Goal: Task Accomplishment & Management: Use online tool/utility

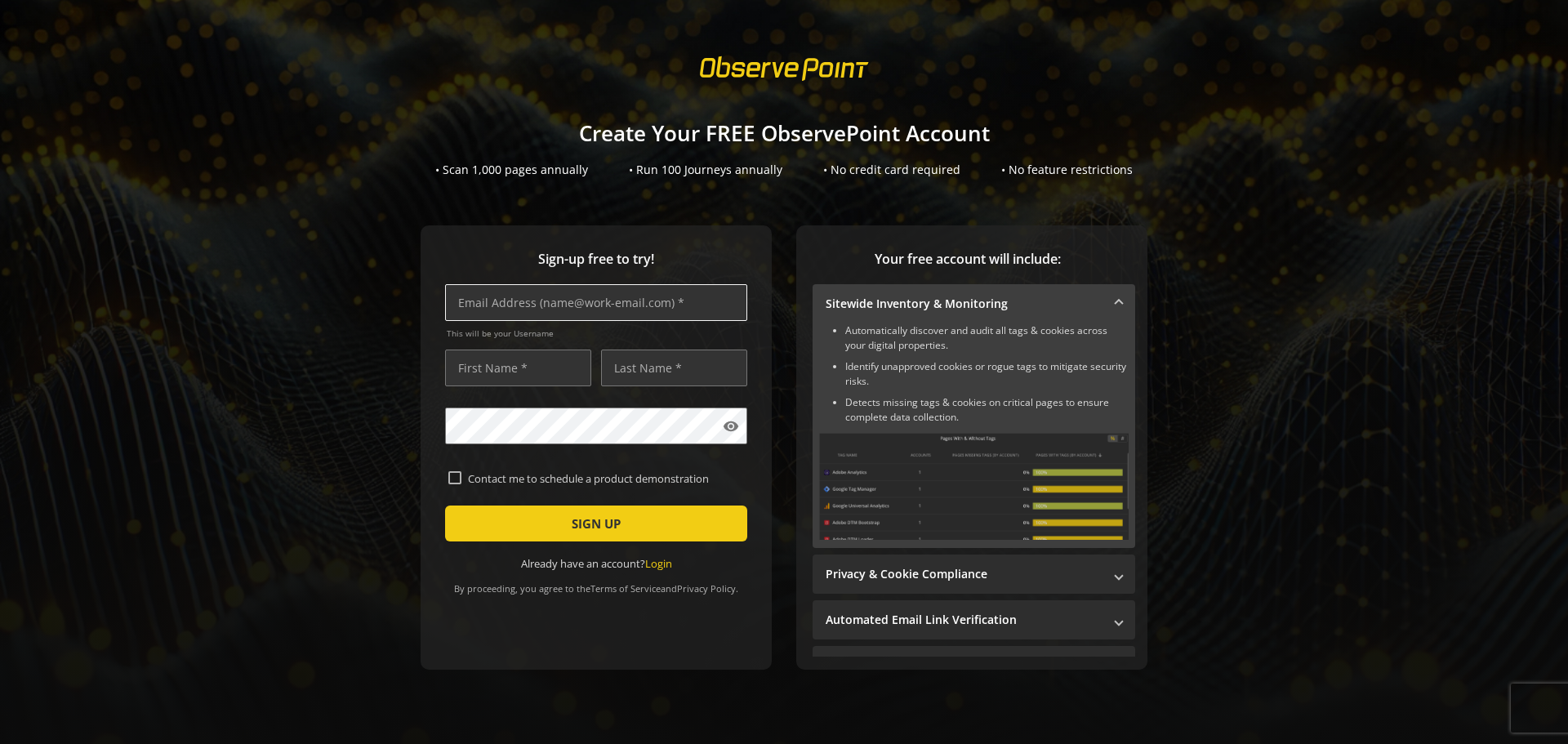
click at [474, 305] on input "text" at bounding box center [596, 302] width 302 height 36
type input "[PERSON_NAME][EMAIL_ADDRESS][PERSON_NAME][DOMAIN_NAME]"
type input "[PERSON_NAME]"
type input "[GEOGRAPHIC_DATA]"
click at [728, 425] on mat-icon "visibility" at bounding box center [731, 426] width 17 height 17
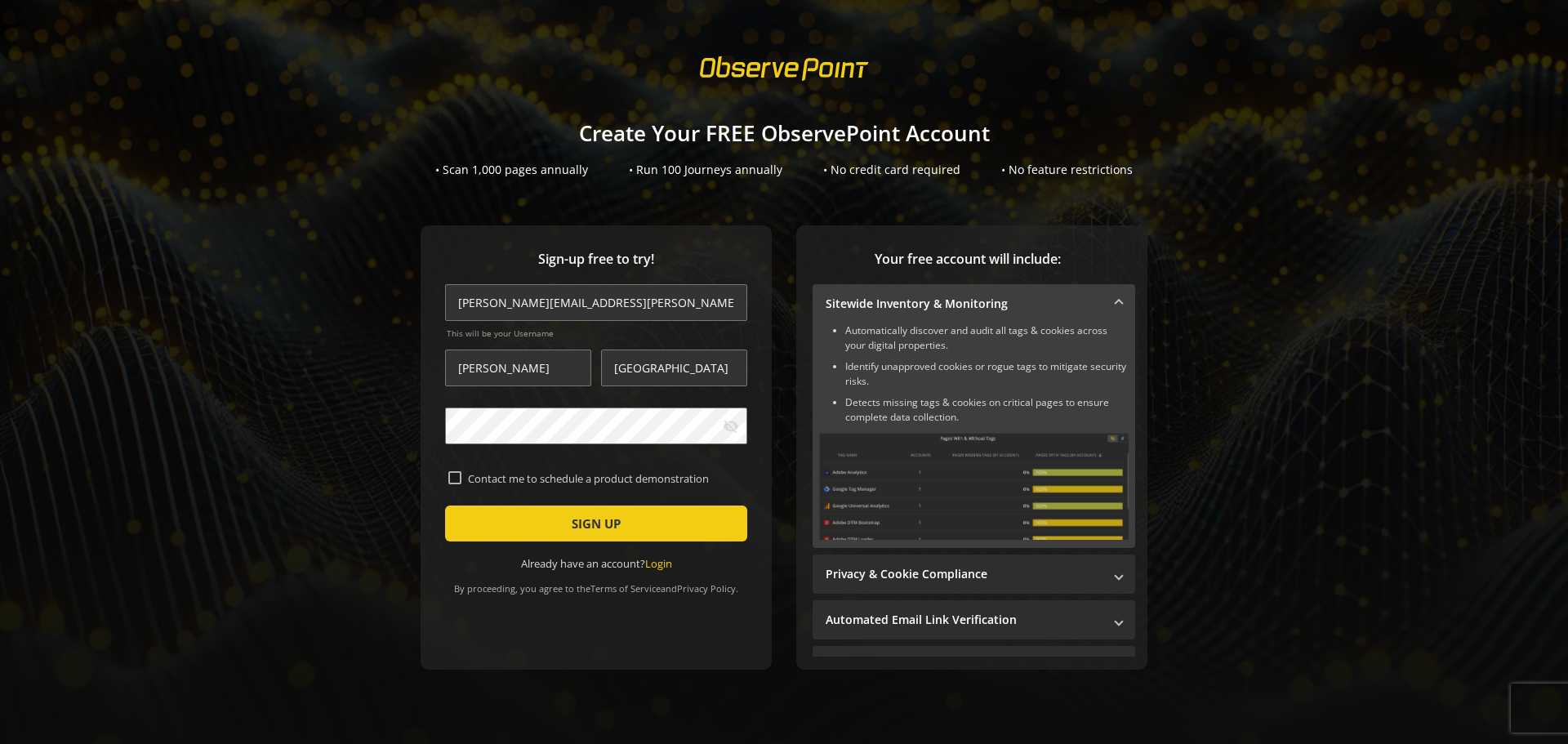
click at [728, 425] on mat-icon "visibility_off" at bounding box center [731, 426] width 17 height 17
click at [595, 526] on span "SIGN UP" at bounding box center [596, 524] width 49 height 30
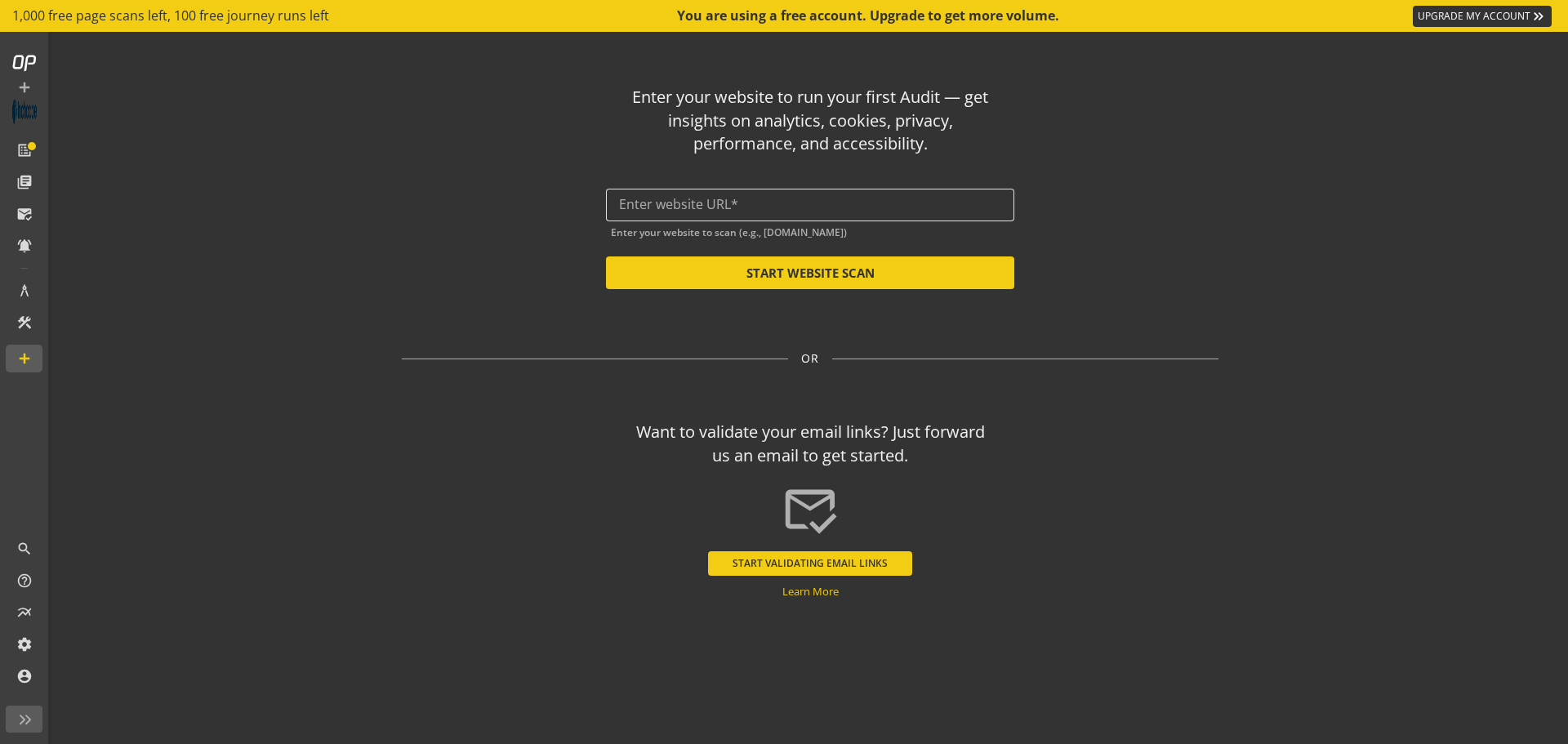
click at [656, 194] on div at bounding box center [810, 204] width 382 height 32
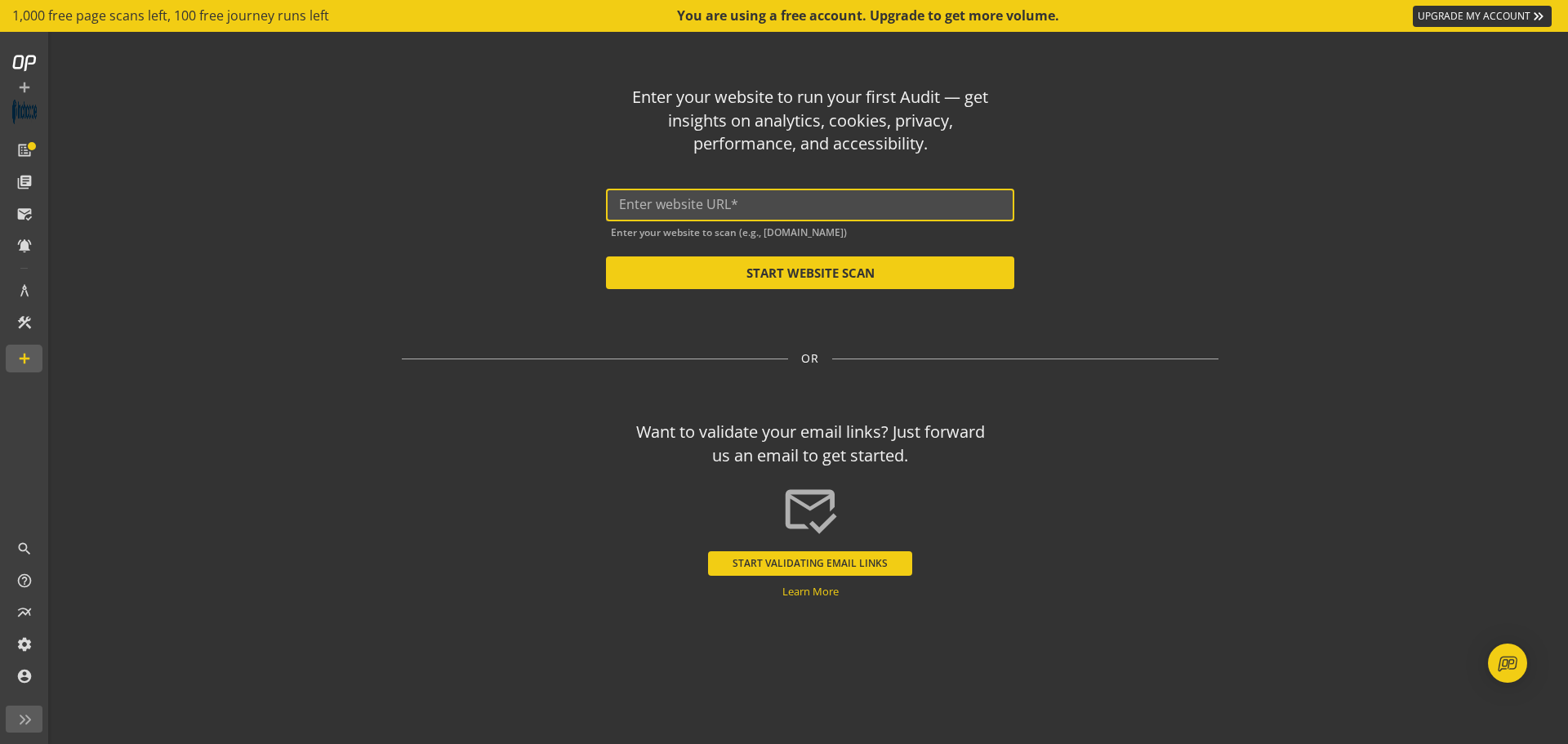
paste input "[URL][DOMAIN_NAME]"
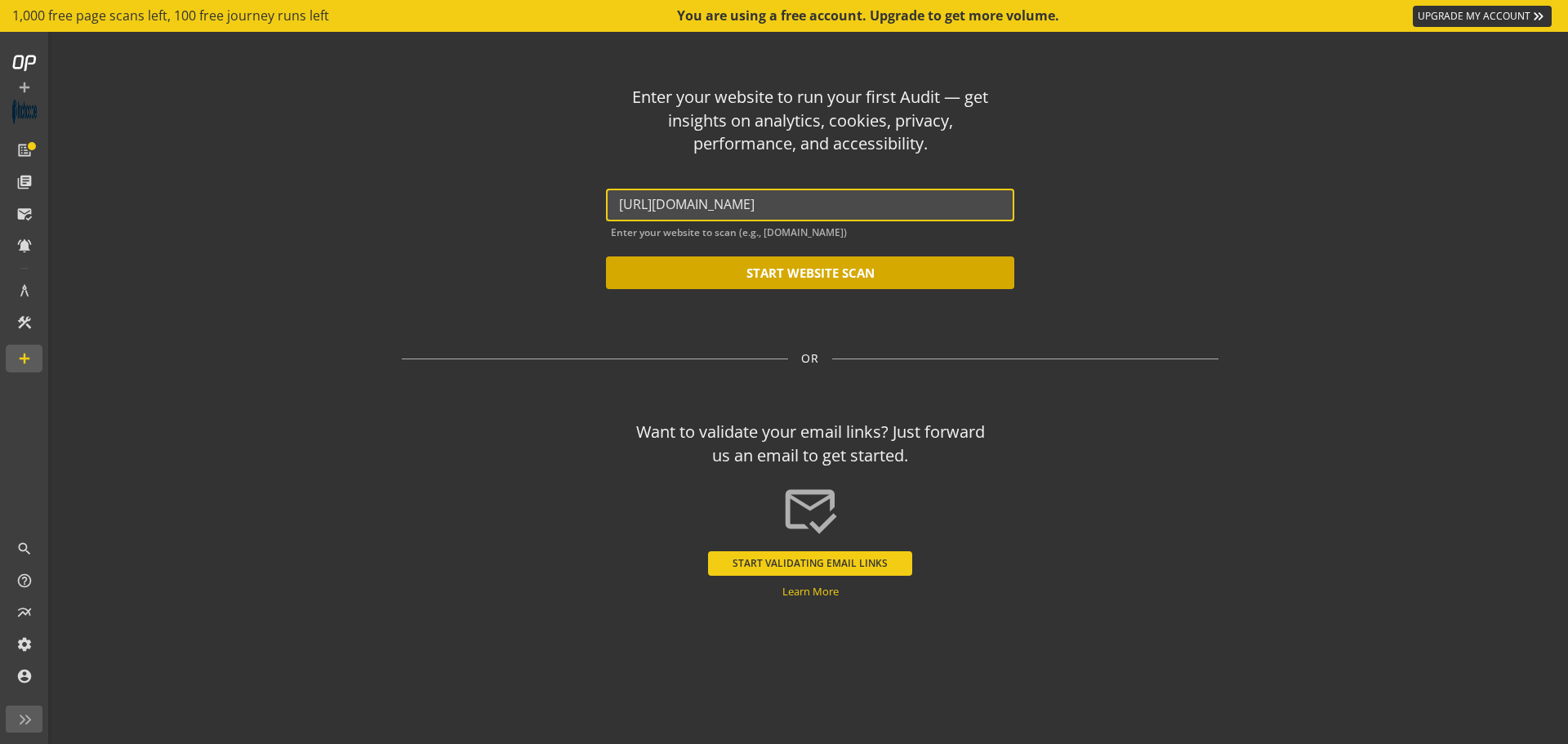
type input "[URL][DOMAIN_NAME]"
click at [711, 276] on button "START WEBSITE SCAN" at bounding box center [810, 272] width 408 height 32
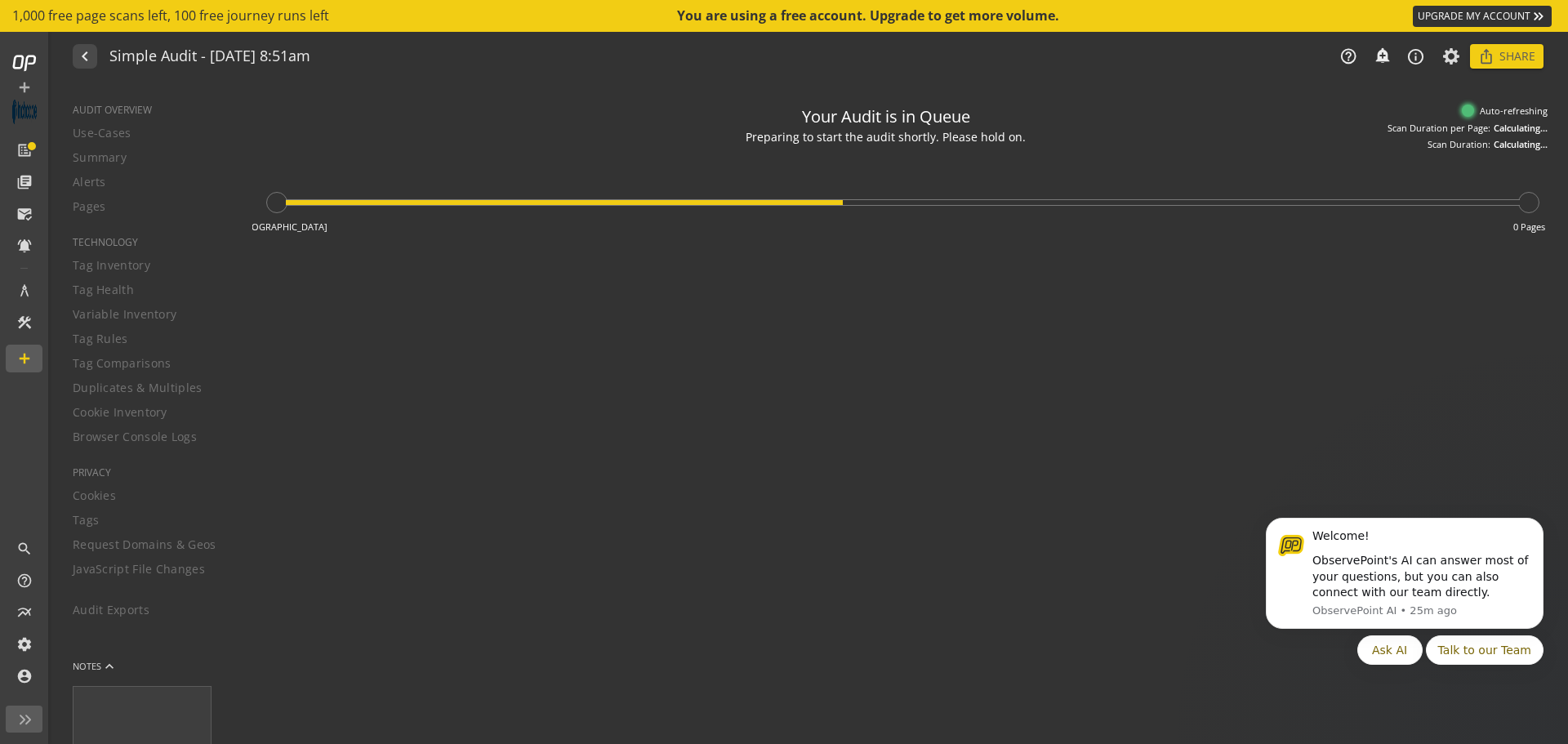
type textarea "Notes can include: -a description of what this audit is validating -changes in …"
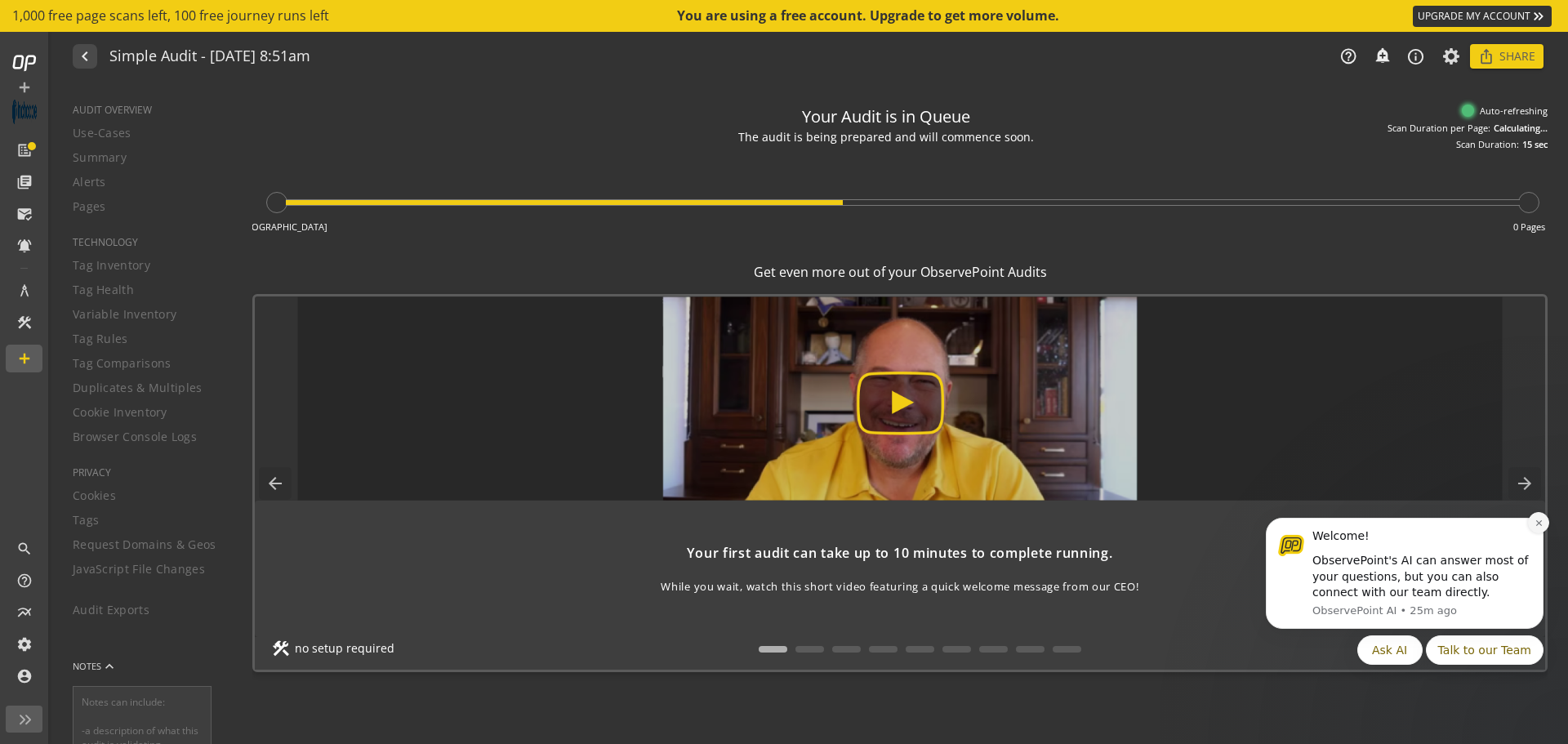
click at [1540, 524] on icon "Dismiss notification" at bounding box center [1538, 522] width 6 height 6
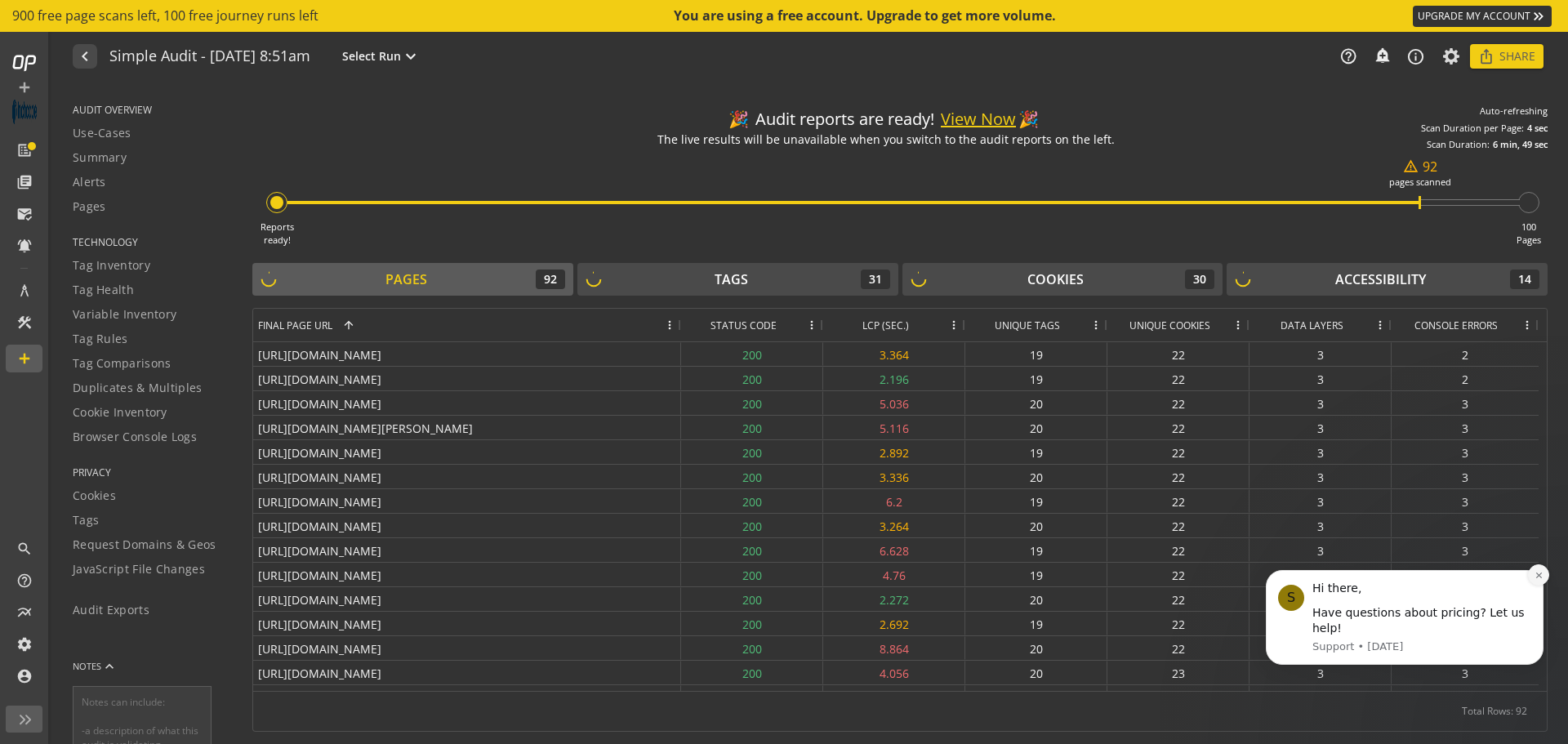
click at [1537, 579] on icon "Dismiss notification" at bounding box center [1539, 575] width 9 height 9
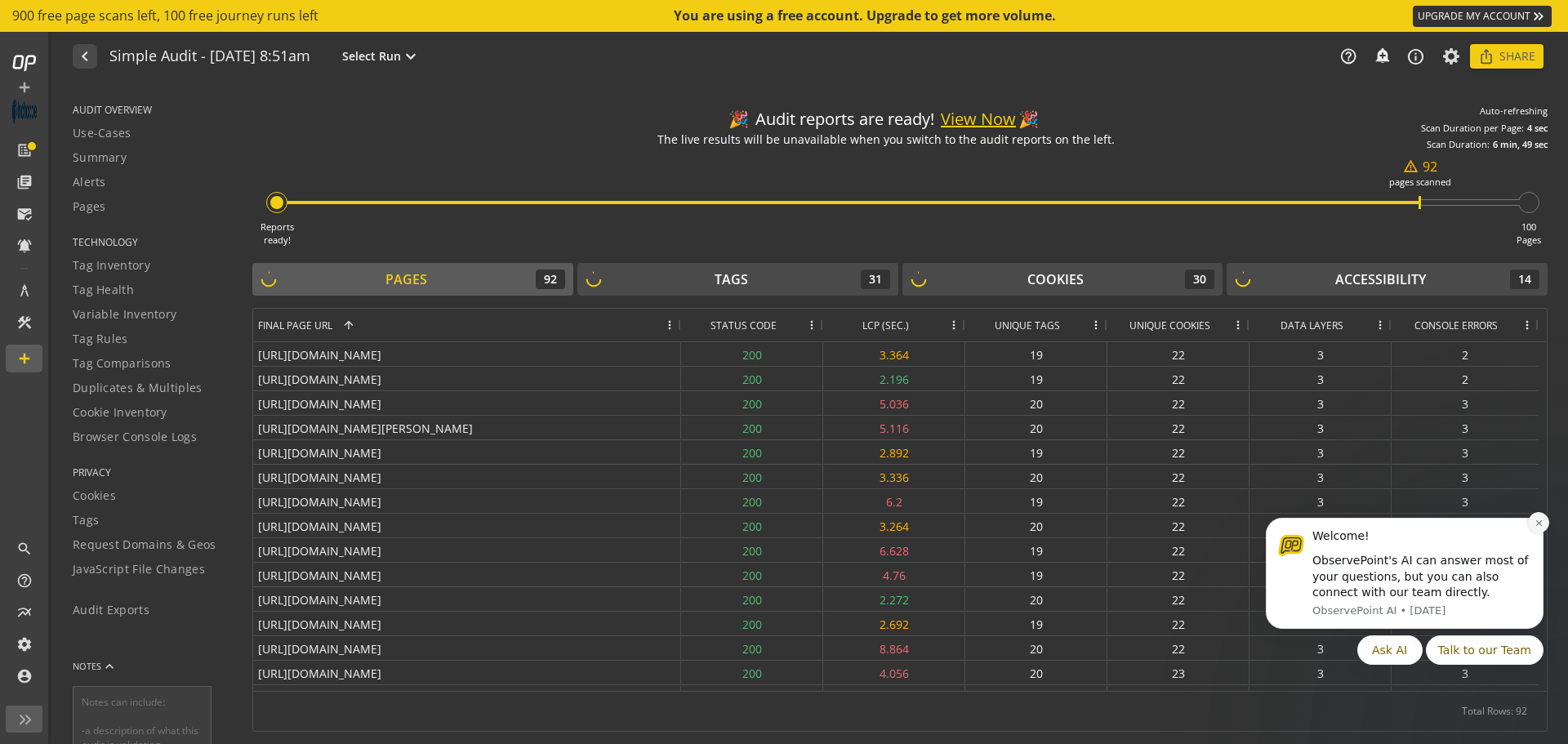
click at [1541, 516] on button "Dismiss notification" at bounding box center [1539, 523] width 22 height 22
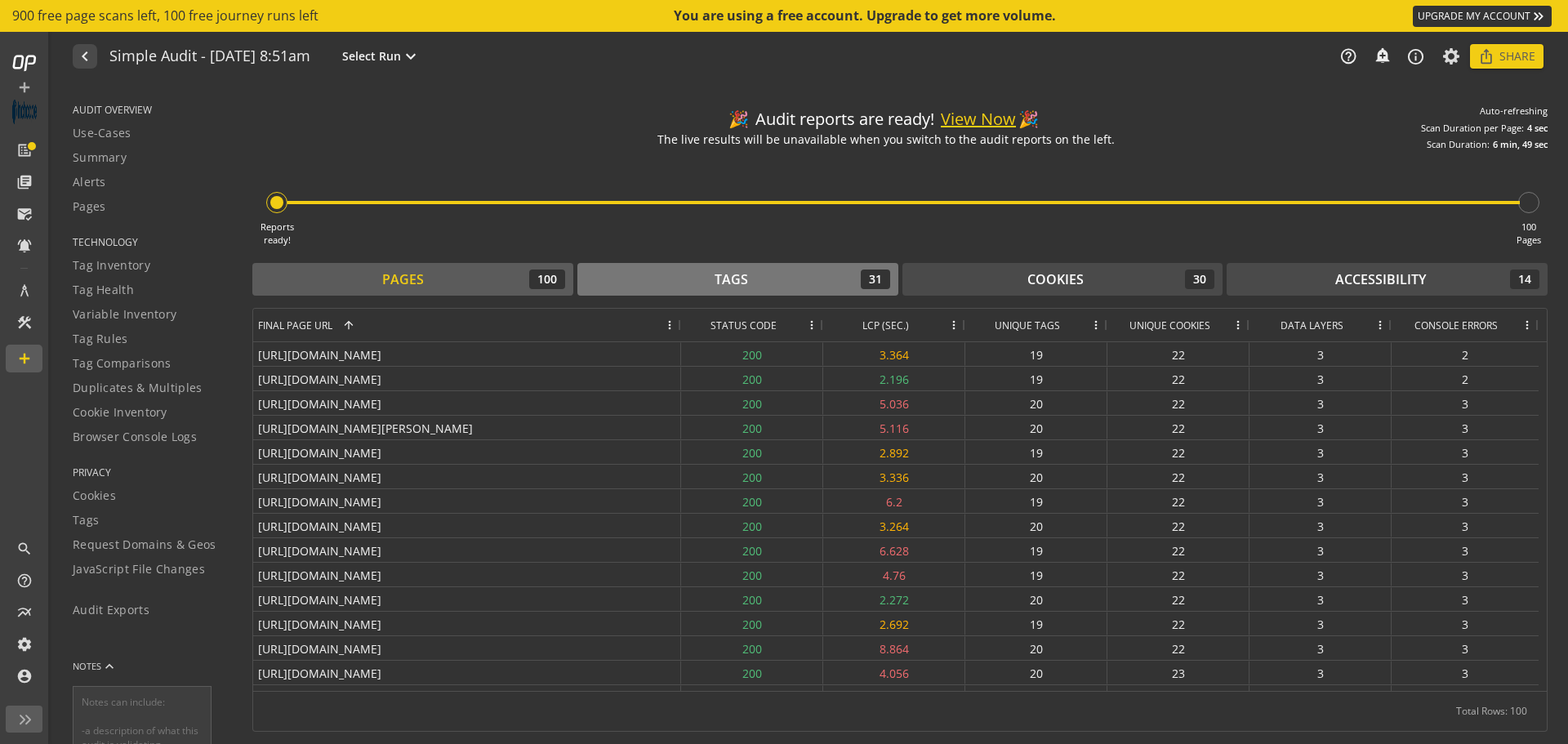
click at [719, 293] on button "Tags 31" at bounding box center [738, 279] width 321 height 32
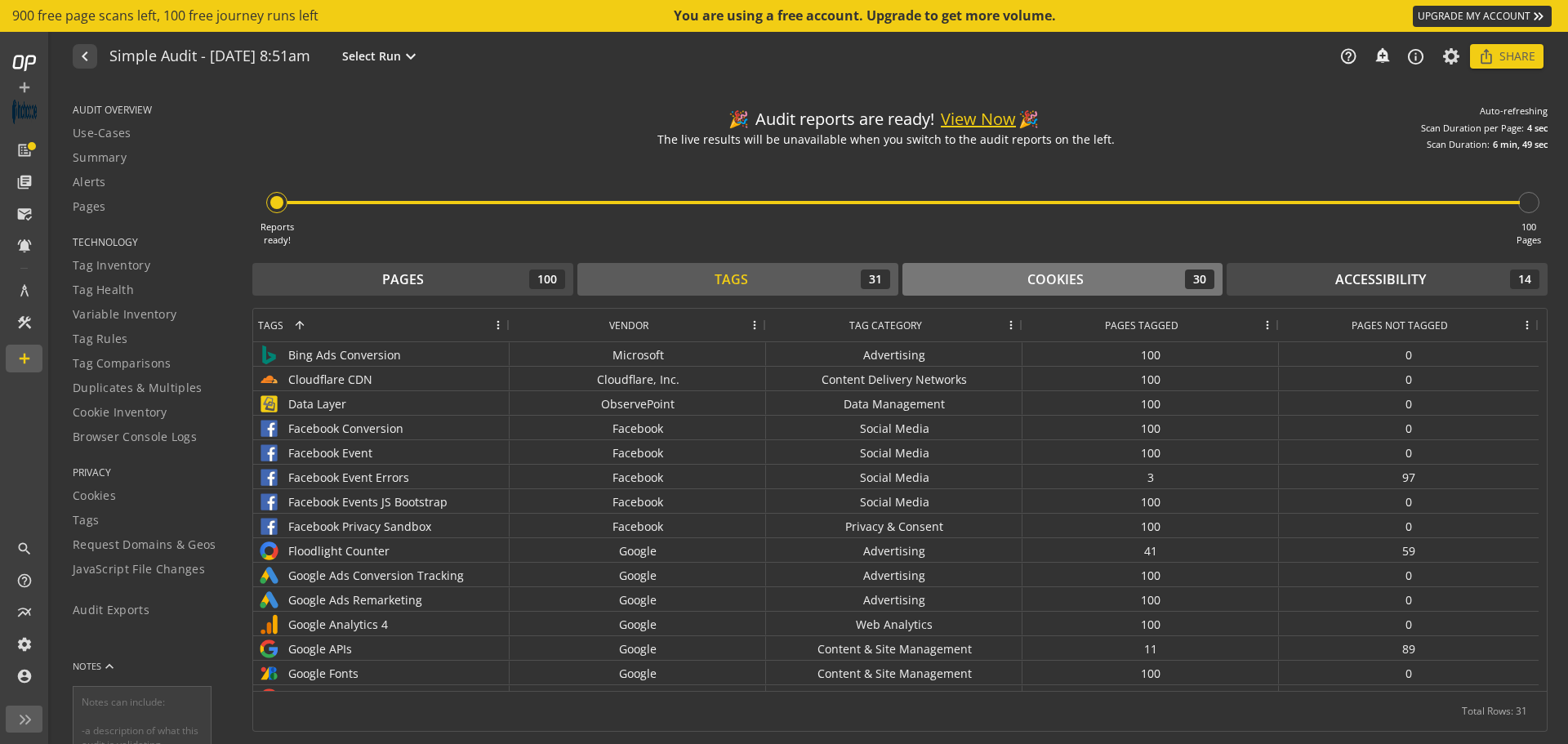
click at [1080, 281] on div "Cookies" at bounding box center [1056, 280] width 56 height 19
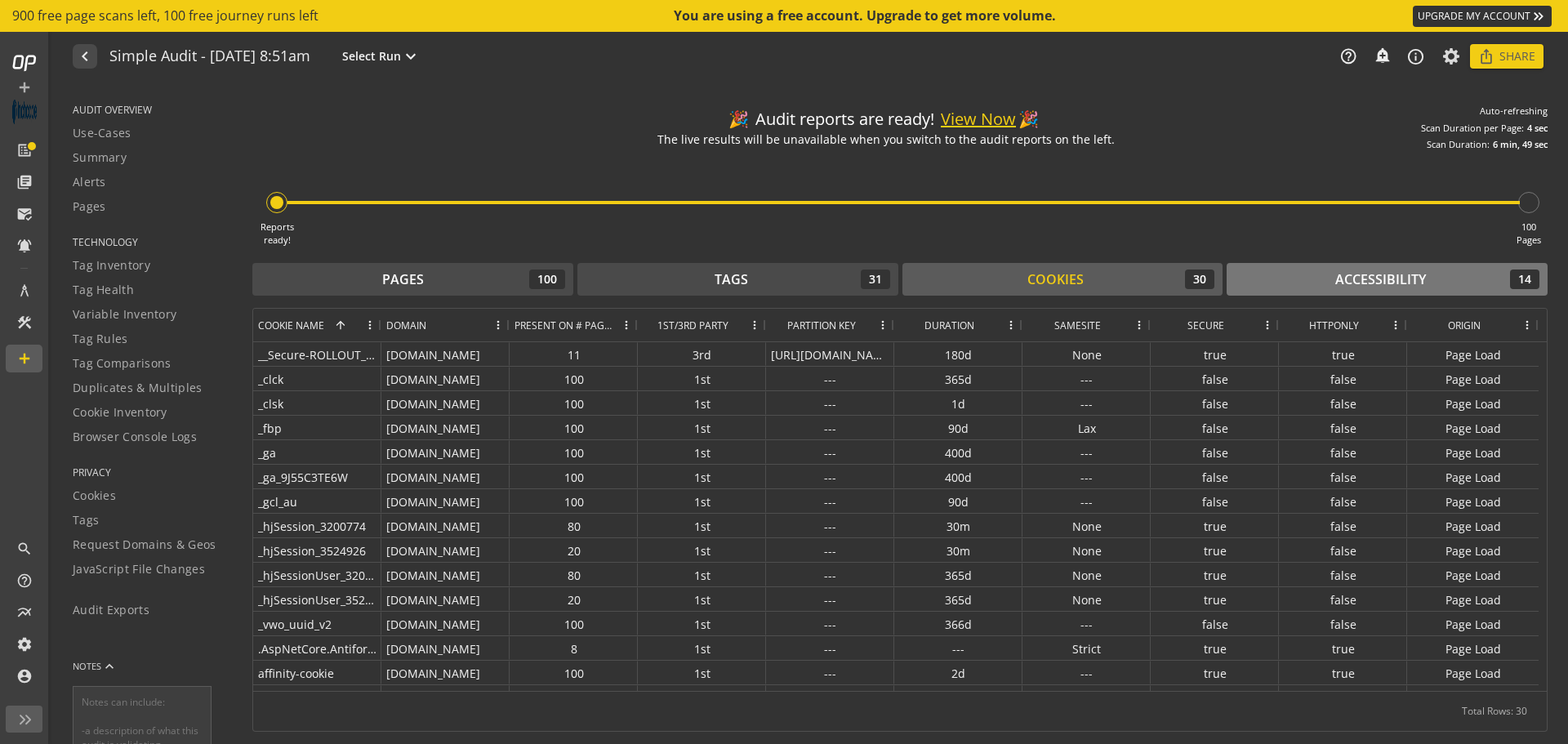
click at [1375, 266] on button "Accessibility 14" at bounding box center [1388, 279] width 321 height 32
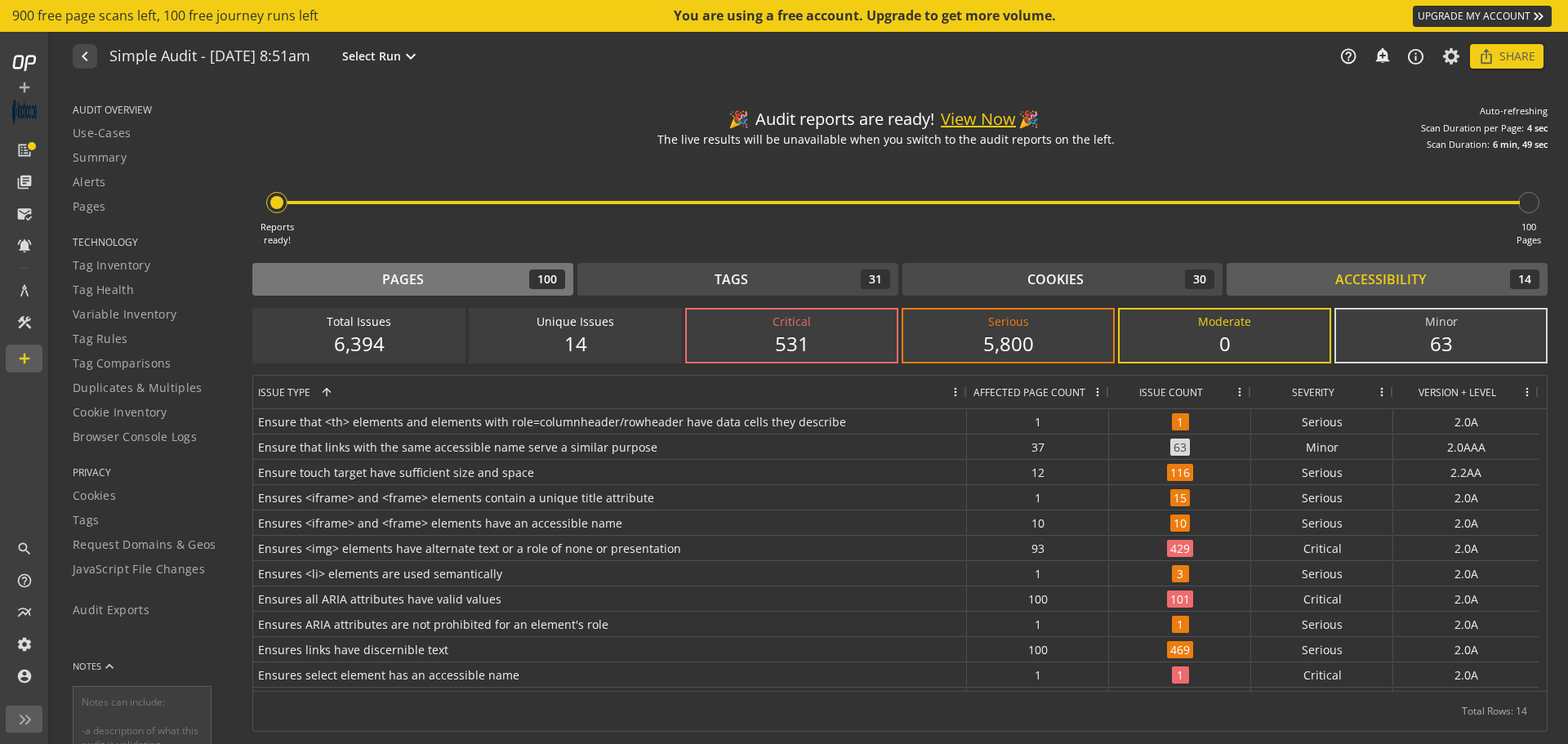
click at [393, 276] on div "Pages" at bounding box center [403, 280] width 41 height 19
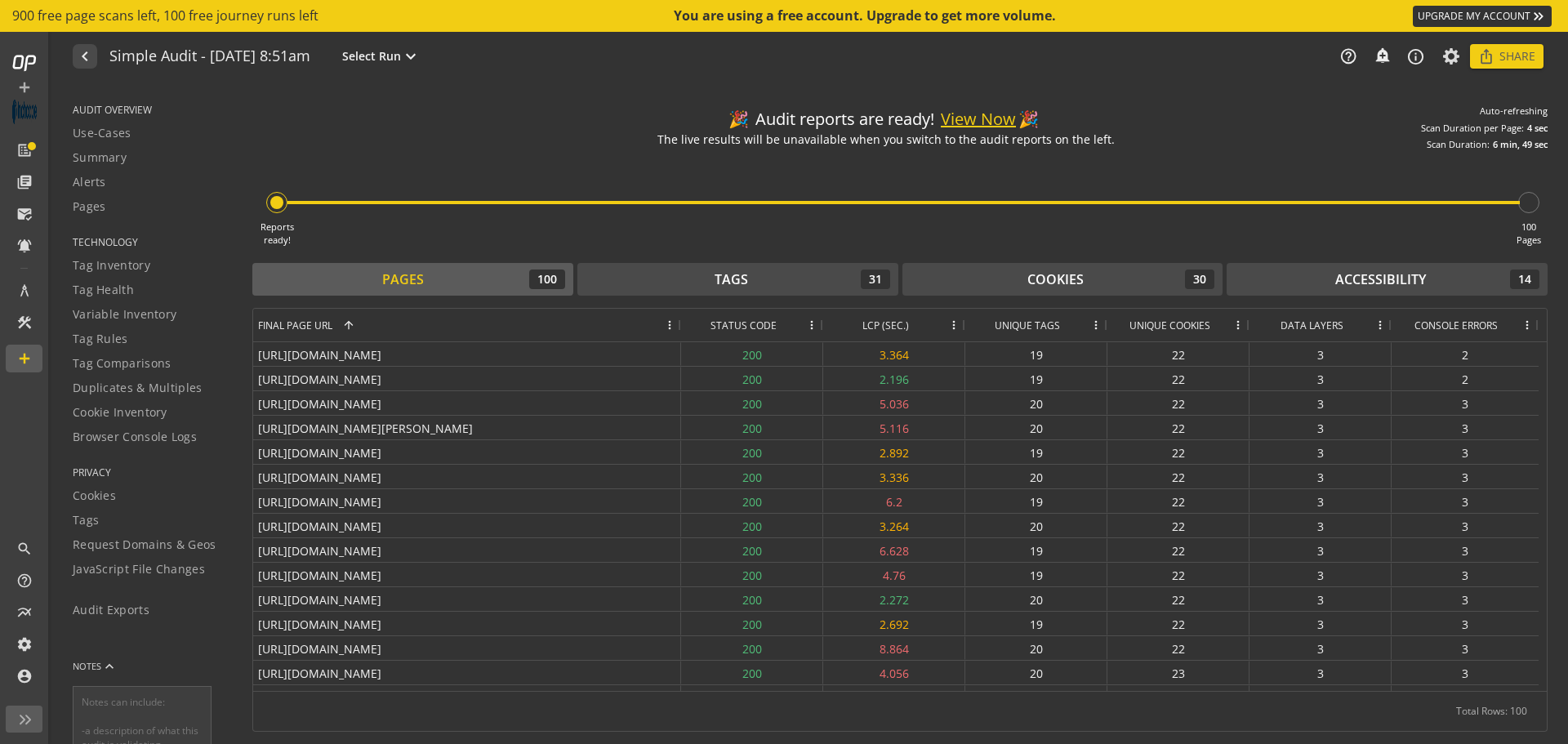
click at [976, 119] on button "View Now" at bounding box center [979, 119] width 75 height 24
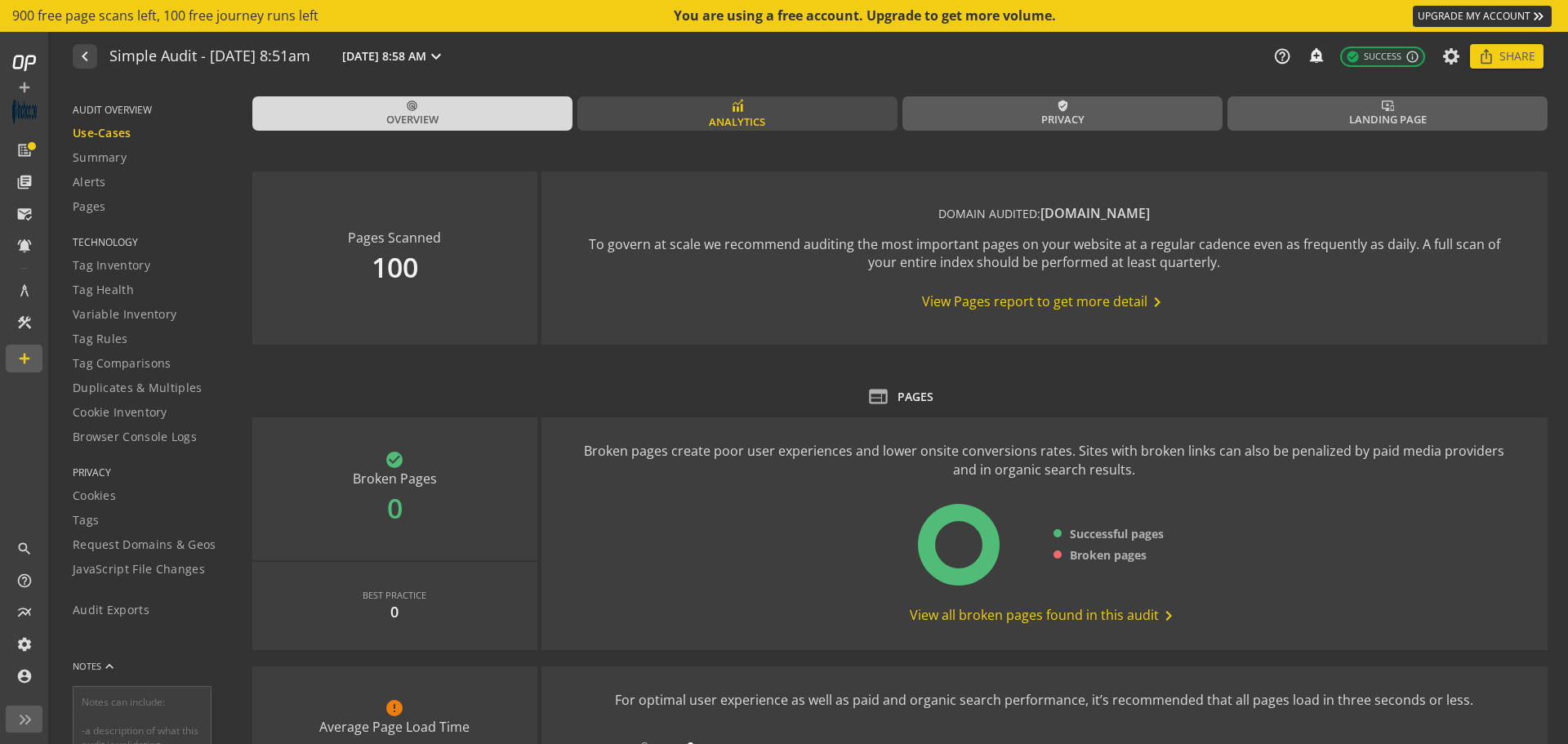
click at [715, 117] on span "Analytics" at bounding box center [737, 122] width 56 height 16
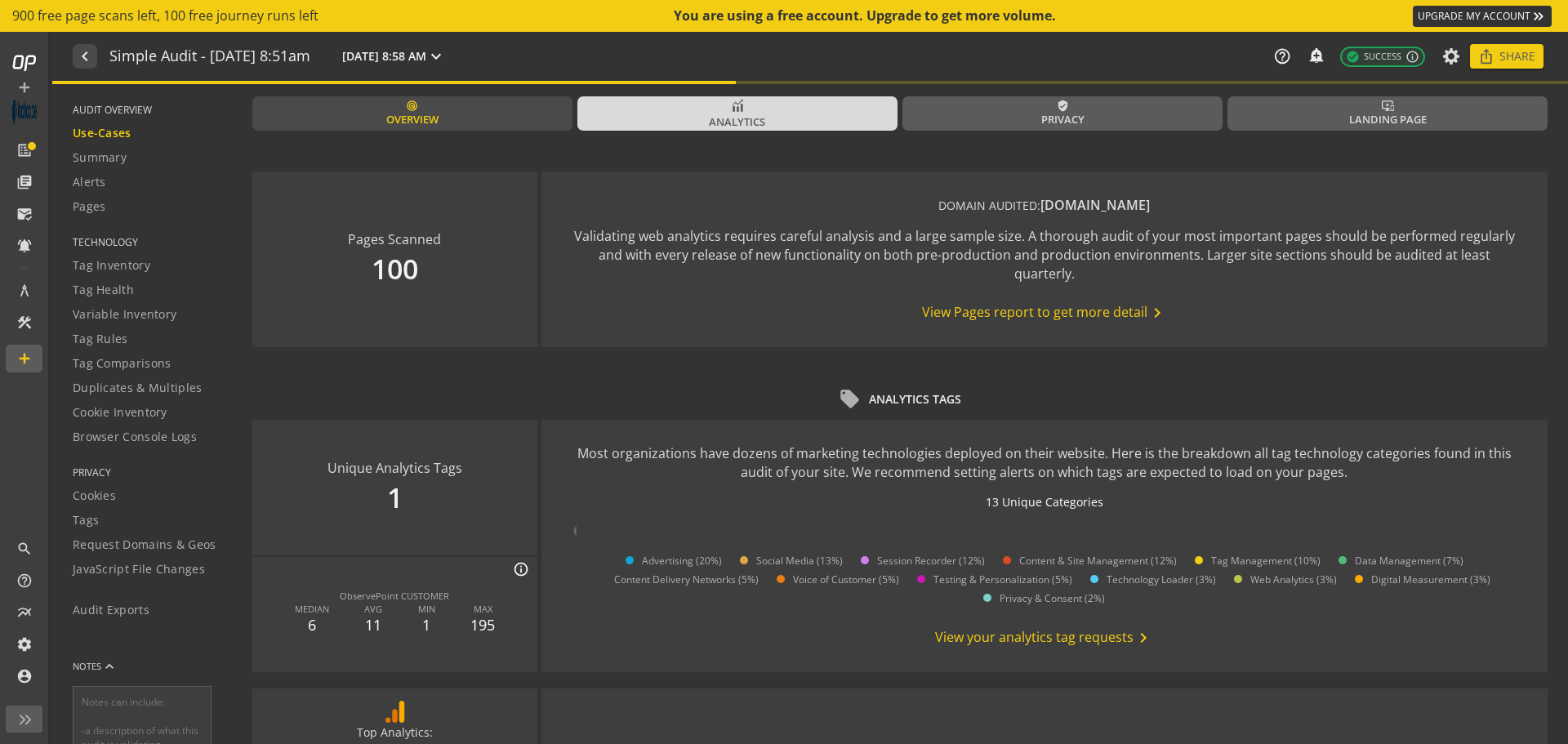
click at [449, 118] on link "radar Overview" at bounding box center [412, 113] width 320 height 34
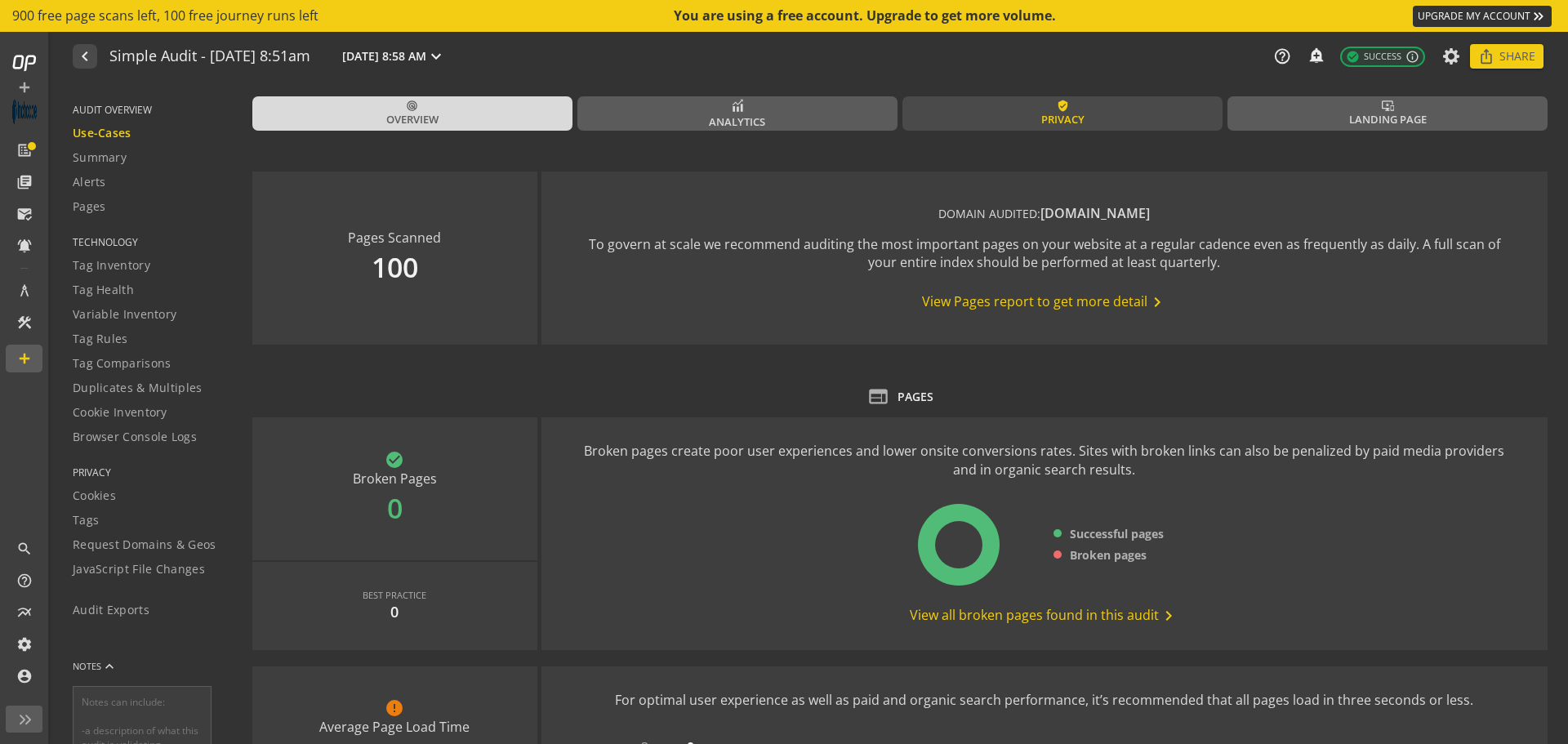
click at [1043, 129] on link "verified_user Privacy" at bounding box center [1062, 113] width 320 height 34
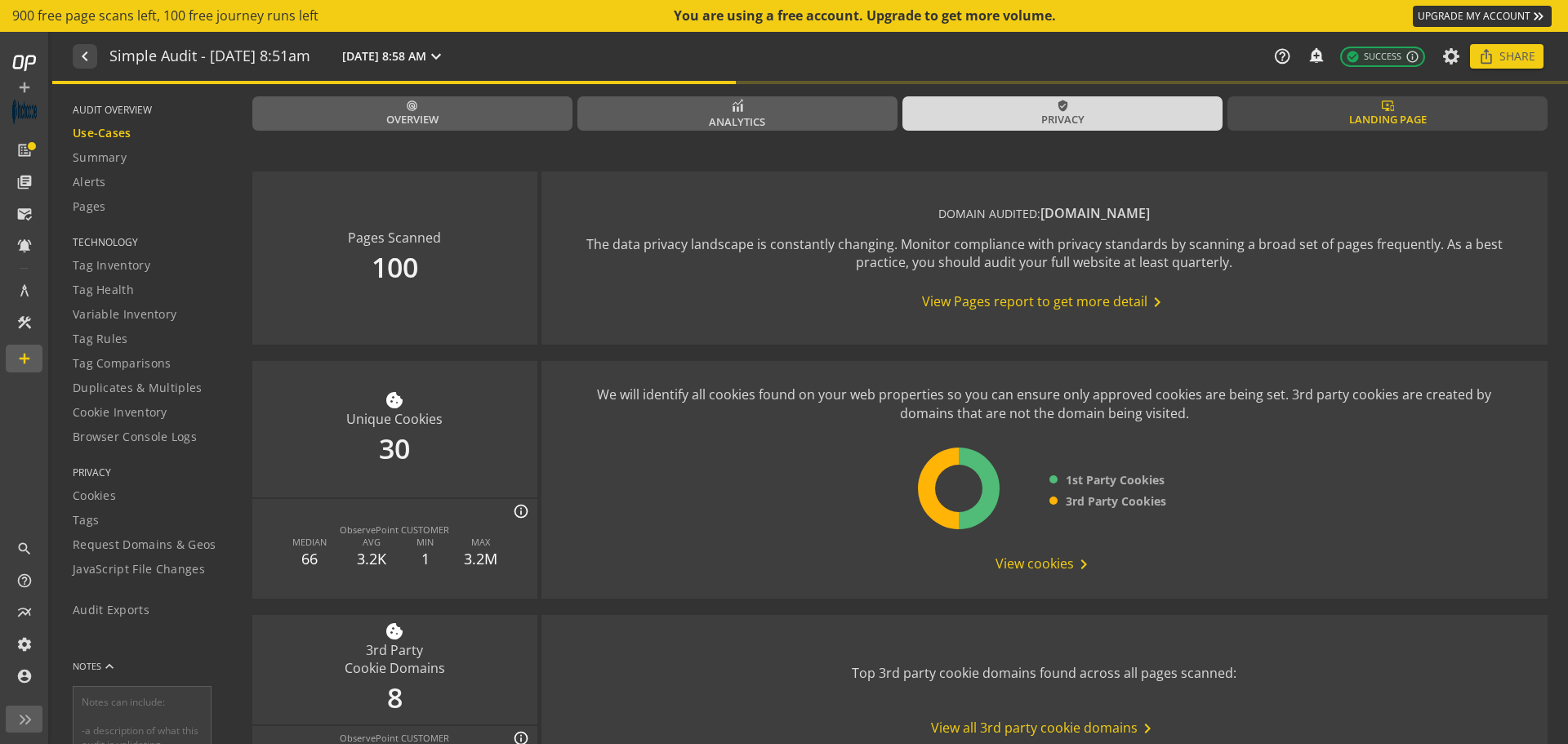
click at [1332, 116] on link "important_devices Landing Page" at bounding box center [1388, 113] width 320 height 34
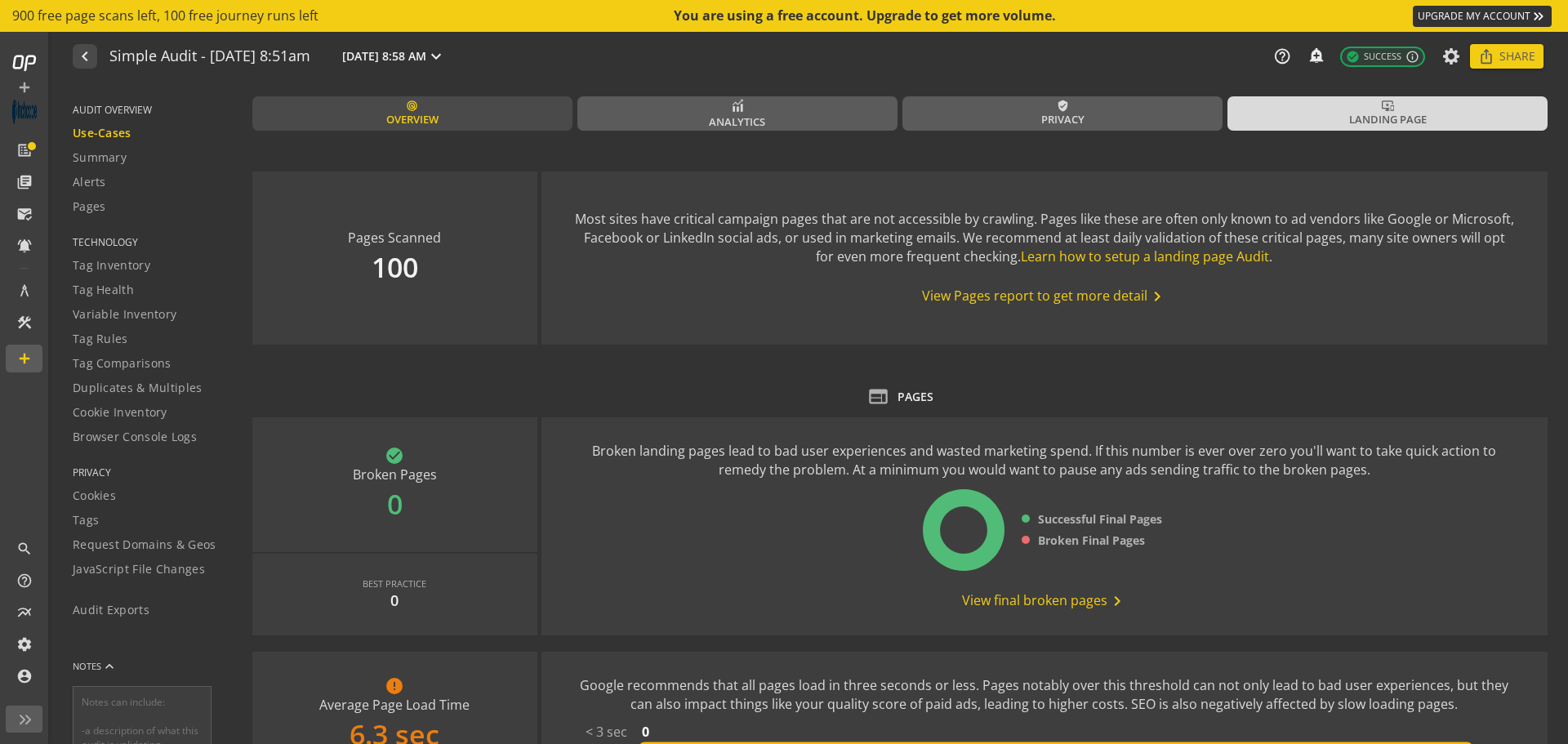
click at [482, 110] on link "radar Overview" at bounding box center [412, 113] width 320 height 34
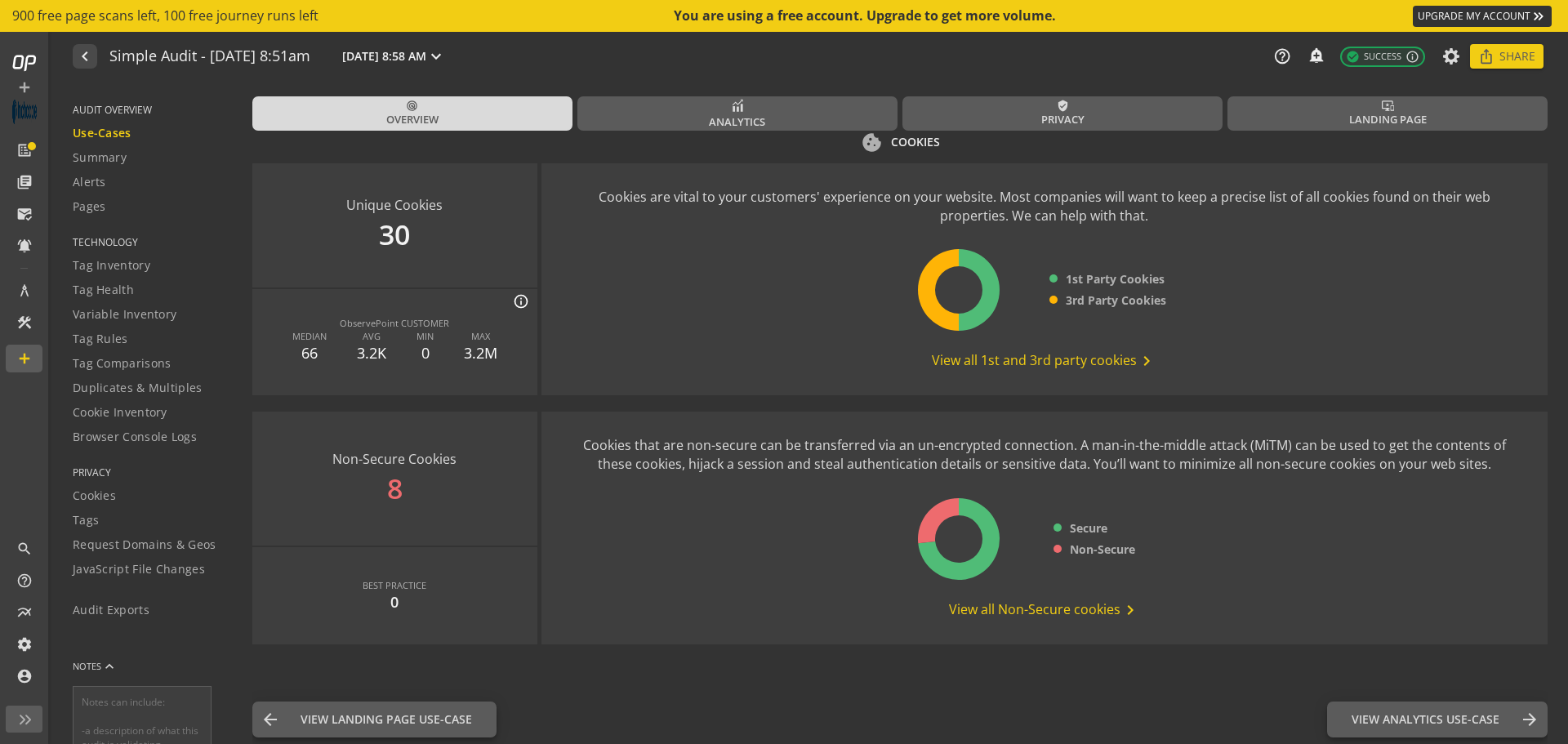
scroll to position [2034, 0]
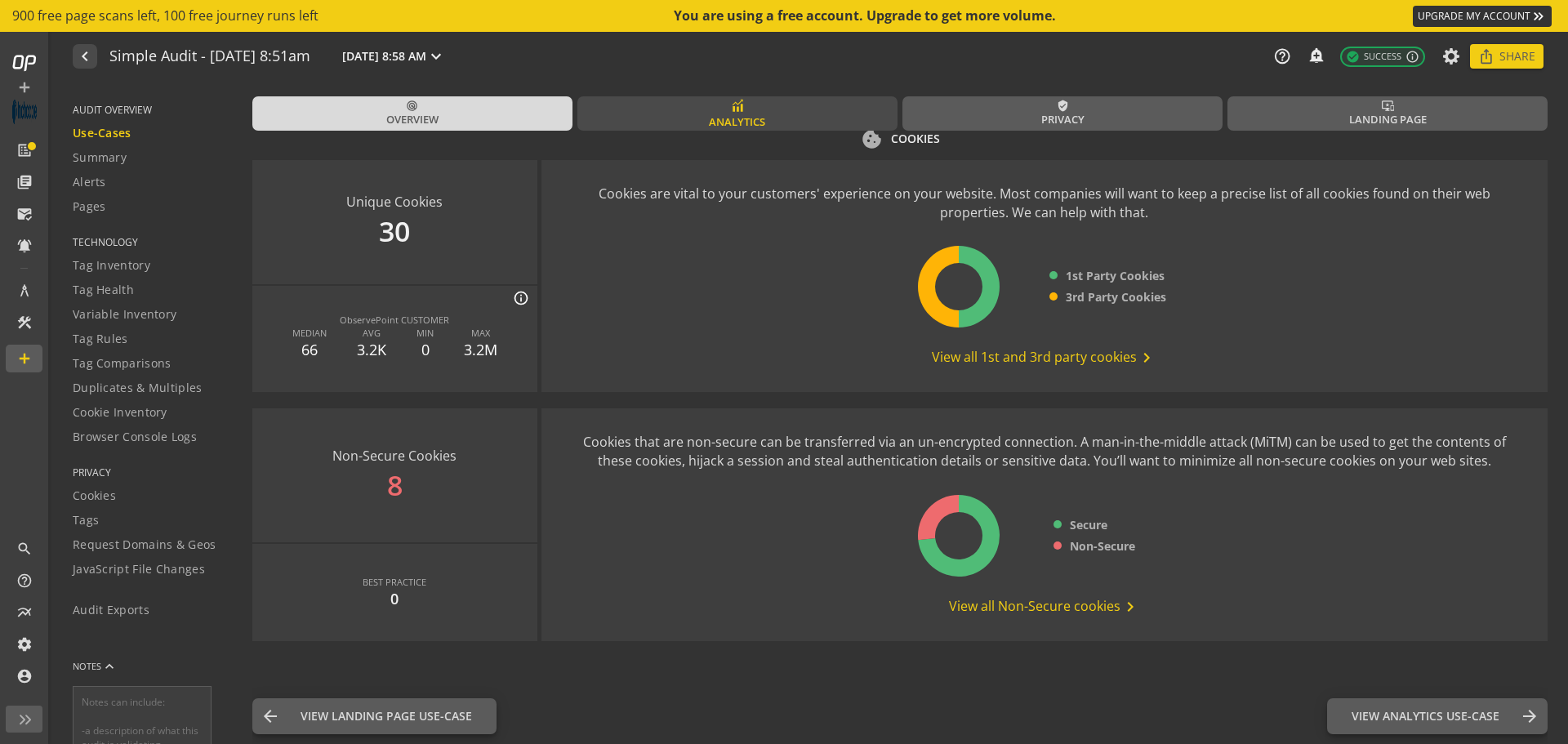
click at [717, 107] on link "Analytics" at bounding box center [738, 113] width 320 height 34
